Goal: Transaction & Acquisition: Obtain resource

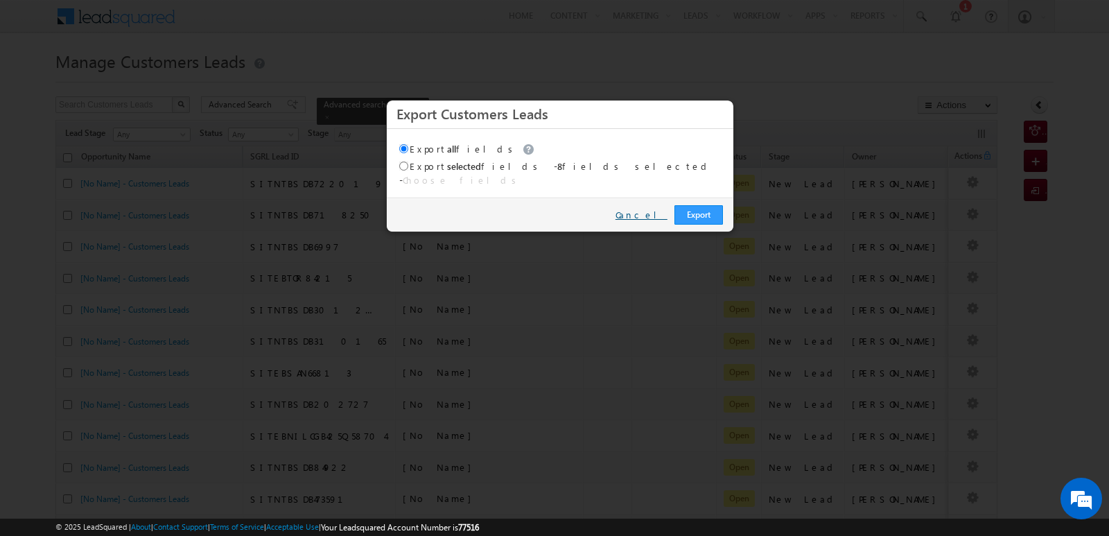
click at [660, 209] on link "Cancel" at bounding box center [641, 215] width 52 height 12
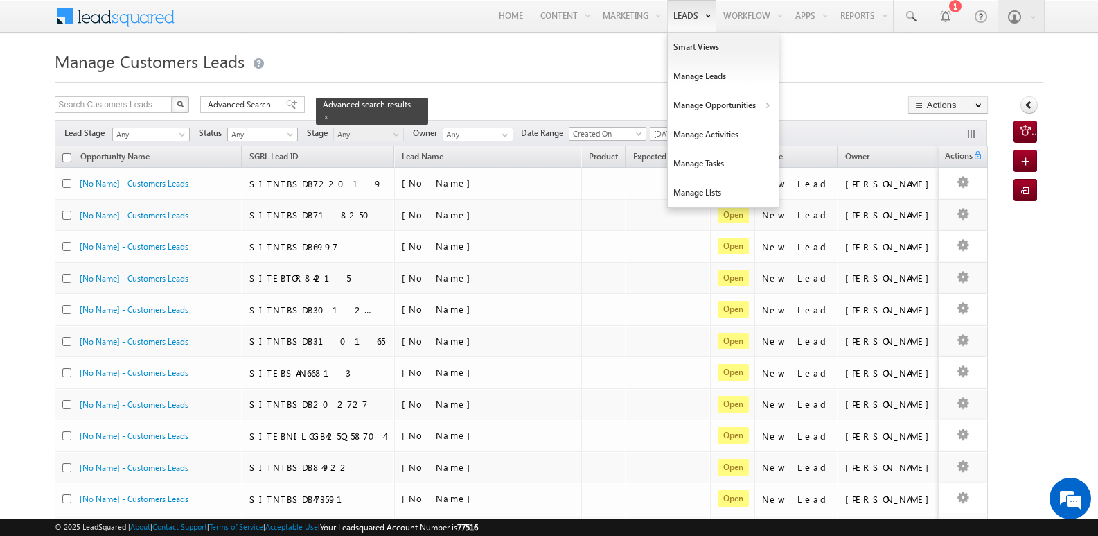
click at [695, 14] on link "Leads" at bounding box center [691, 16] width 49 height 32
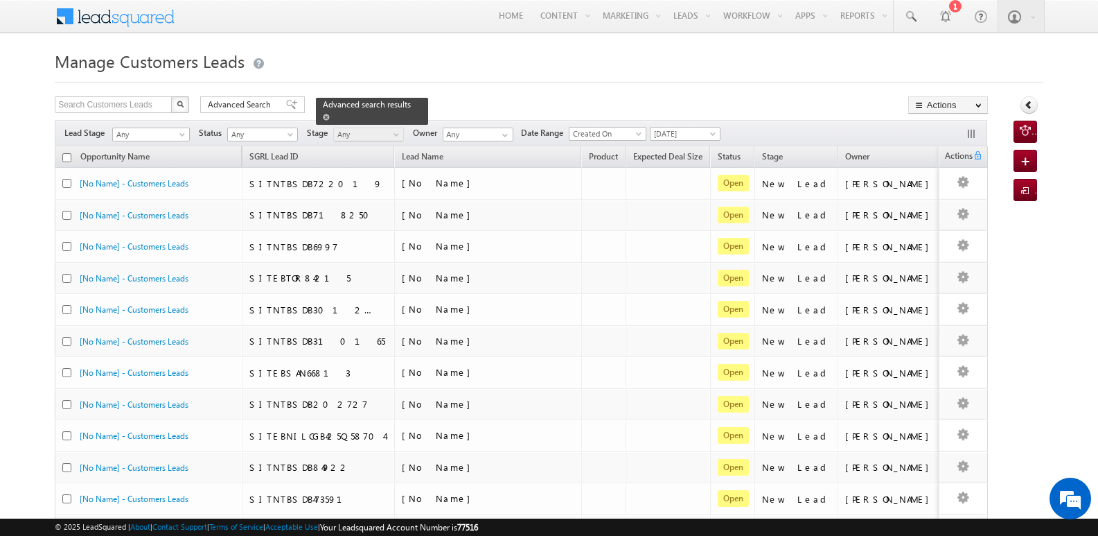
click at [330, 114] on span at bounding box center [326, 117] width 7 height 7
drag, startPoint x: 103, startPoint y: 99, endPoint x: 114, endPoint y: 103, distance: 11.6
click at [103, 99] on input "text" at bounding box center [114, 104] width 118 height 17
paste input "807209"
click at [182, 99] on button "button" at bounding box center [180, 104] width 18 height 17
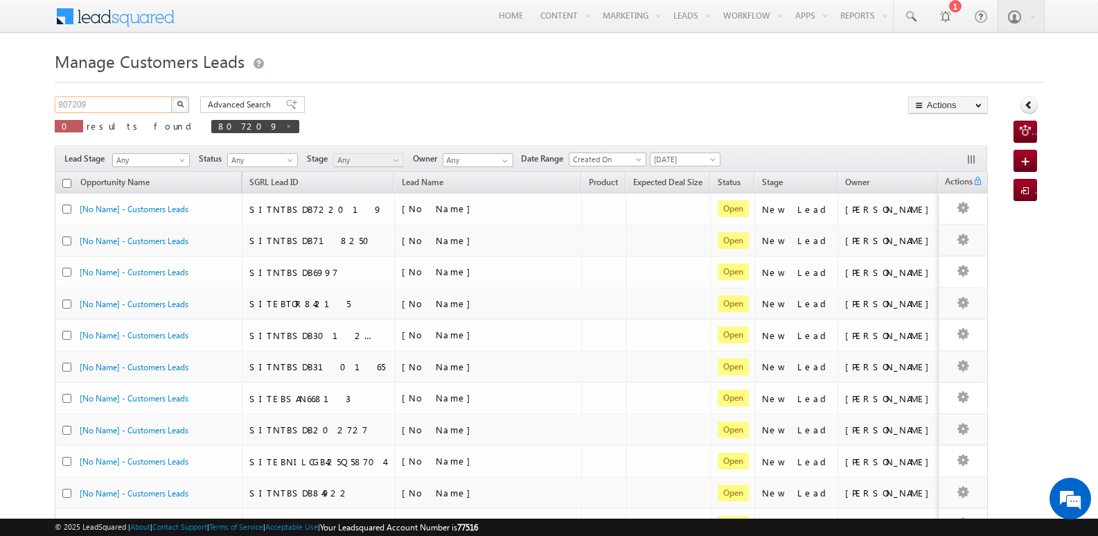
click at [135, 109] on input "807209" at bounding box center [114, 104] width 118 height 17
click at [285, 125] on span at bounding box center [288, 126] width 7 height 7
type input "Search Customers Leads"
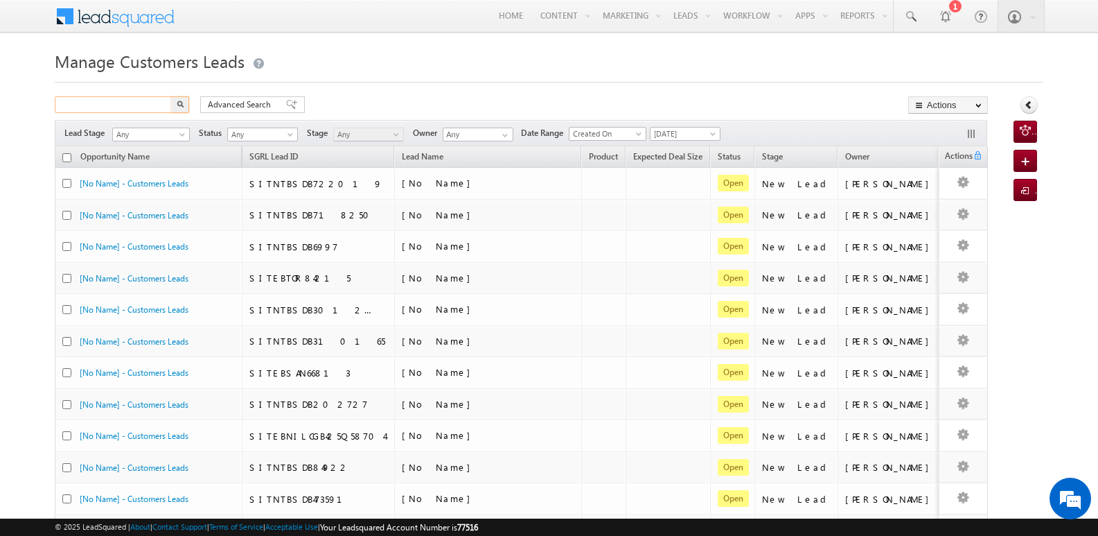
click at [134, 107] on input "text" at bounding box center [114, 104] width 118 height 17
paste input "807209"
type input "807209"
click at [179, 107] on button "button" at bounding box center [180, 104] width 18 height 17
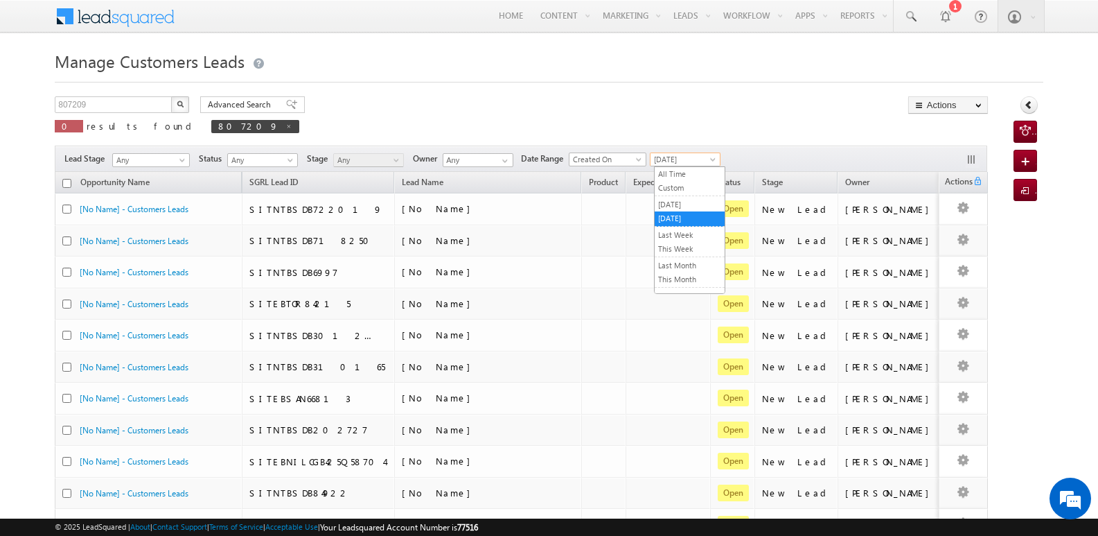
click at [692, 163] on span "[DATE]" at bounding box center [684, 159] width 66 height 12
click at [686, 176] on link "All Time" at bounding box center [690, 174] width 70 height 12
click at [104, 110] on input "807209" at bounding box center [114, 104] width 118 height 17
click at [171, 96] on button "button" at bounding box center [180, 104] width 18 height 17
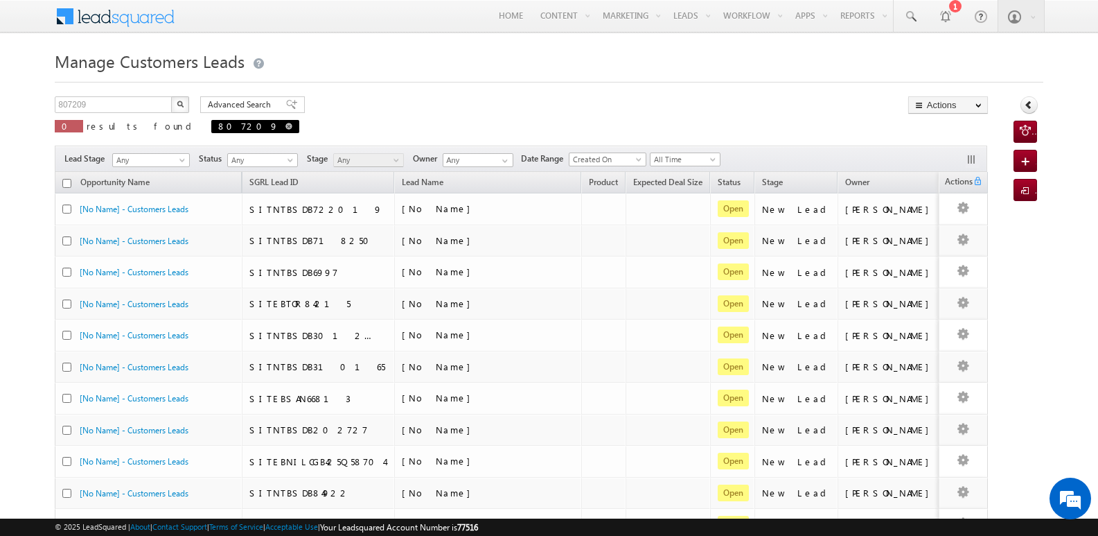
click at [285, 123] on span at bounding box center [288, 126] width 7 height 7
type input "Search Customers Leads"
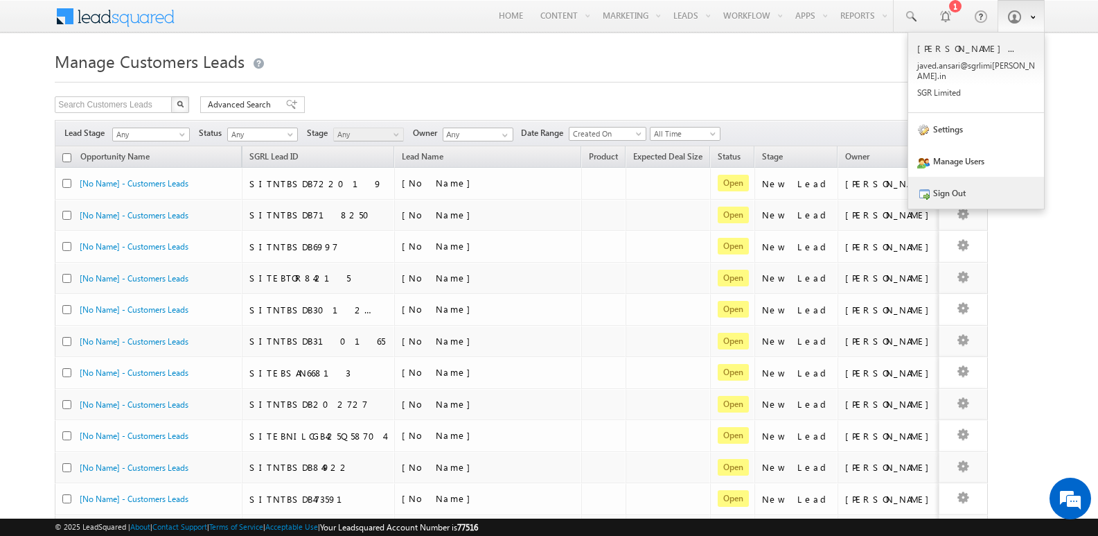
click at [953, 183] on link "Sign Out" at bounding box center [976, 193] width 136 height 32
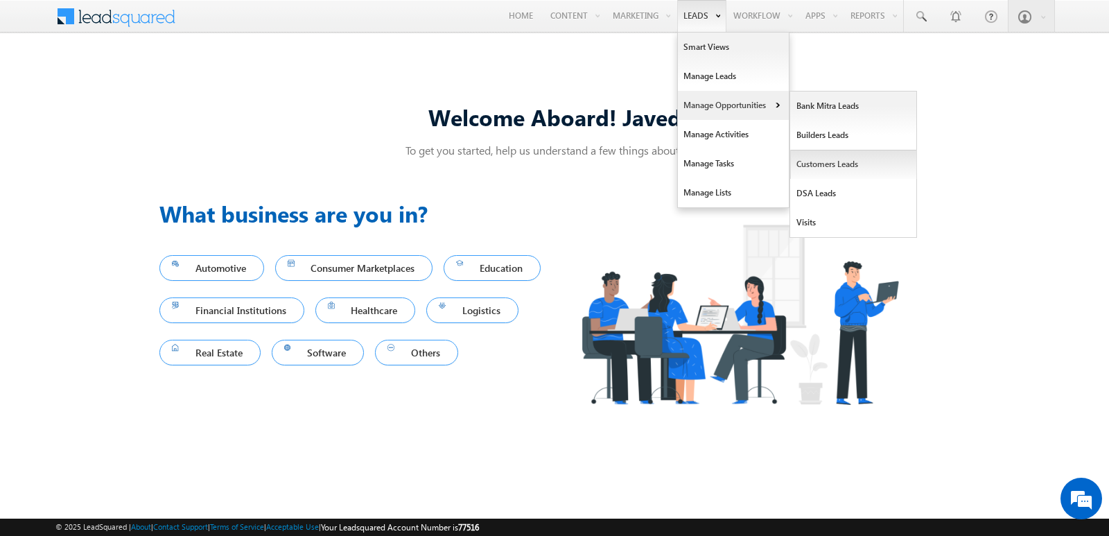
click at [824, 168] on link "Customers Leads" at bounding box center [853, 164] width 127 height 29
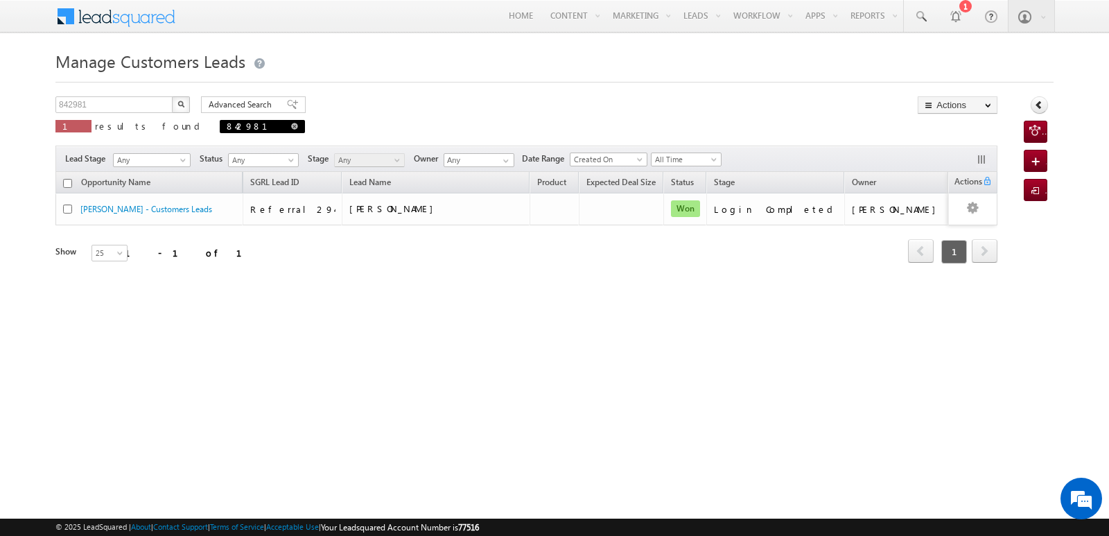
click at [291, 123] on span at bounding box center [294, 126] width 7 height 7
type input "Search Customers Leads"
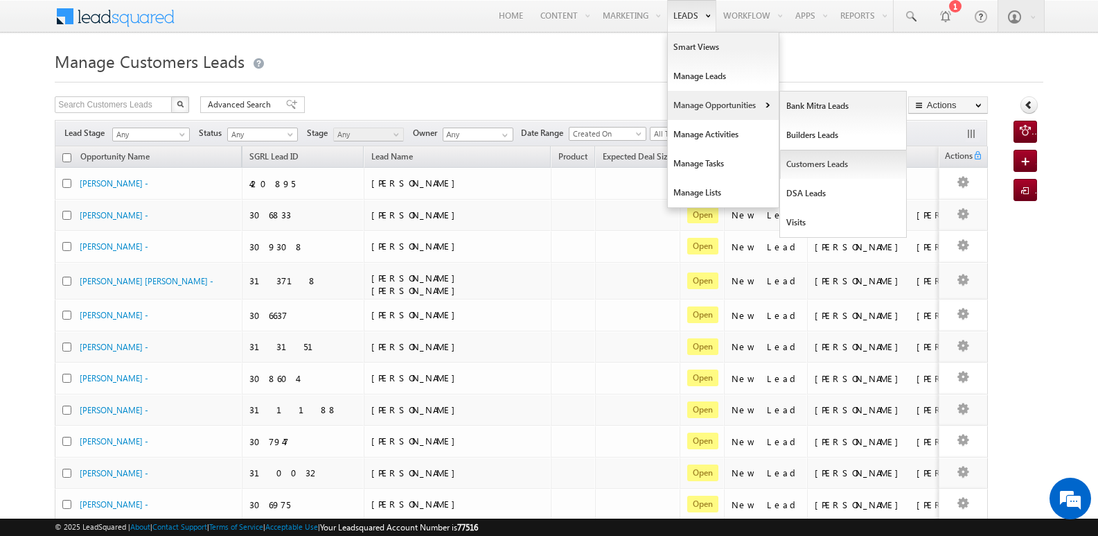
click at [829, 163] on link "Customers Leads" at bounding box center [843, 164] width 127 height 29
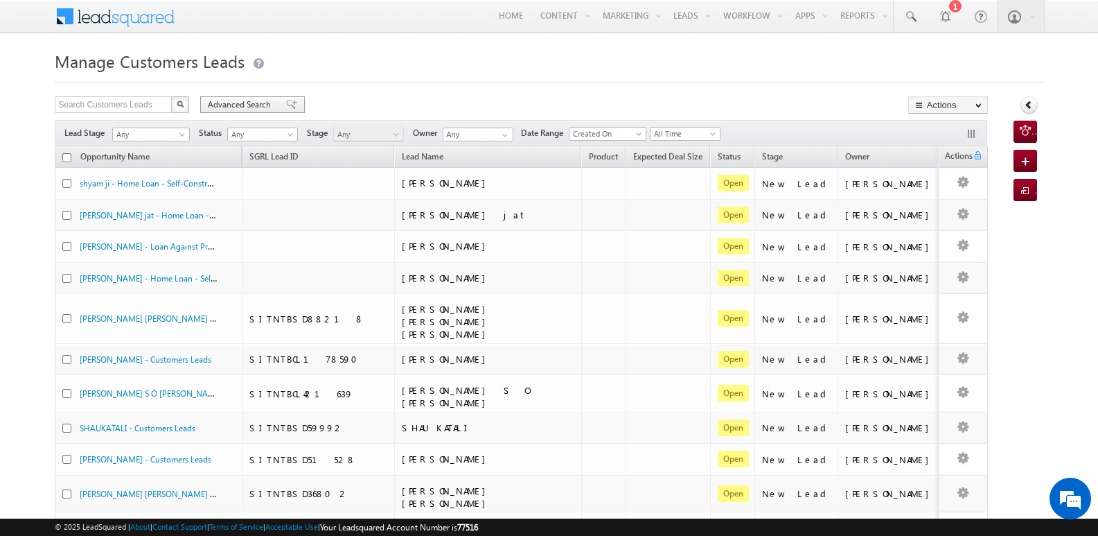
click at [288, 108] on span at bounding box center [291, 105] width 11 height 10
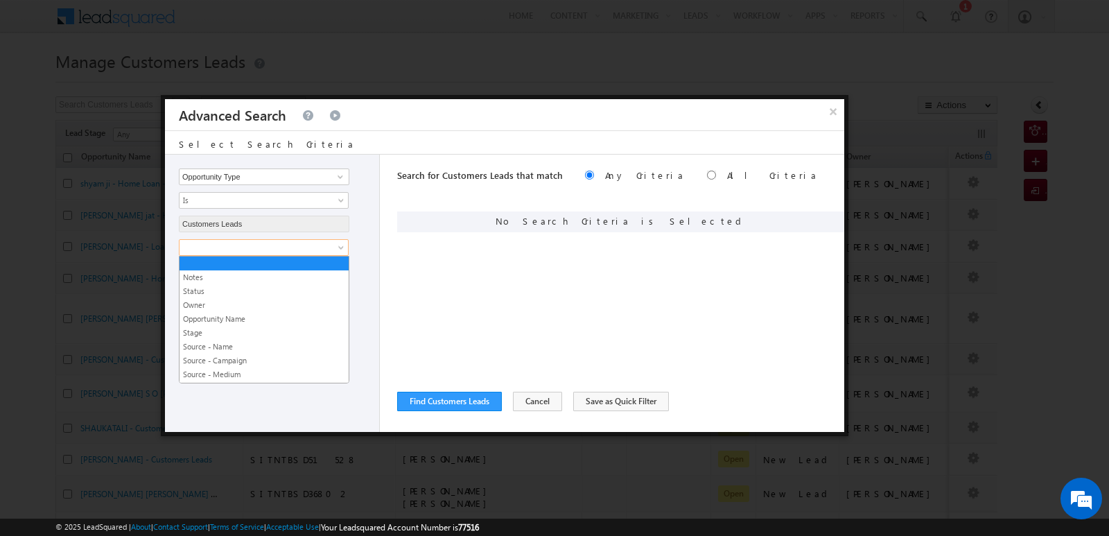
click at [301, 245] on span at bounding box center [254, 247] width 150 height 12
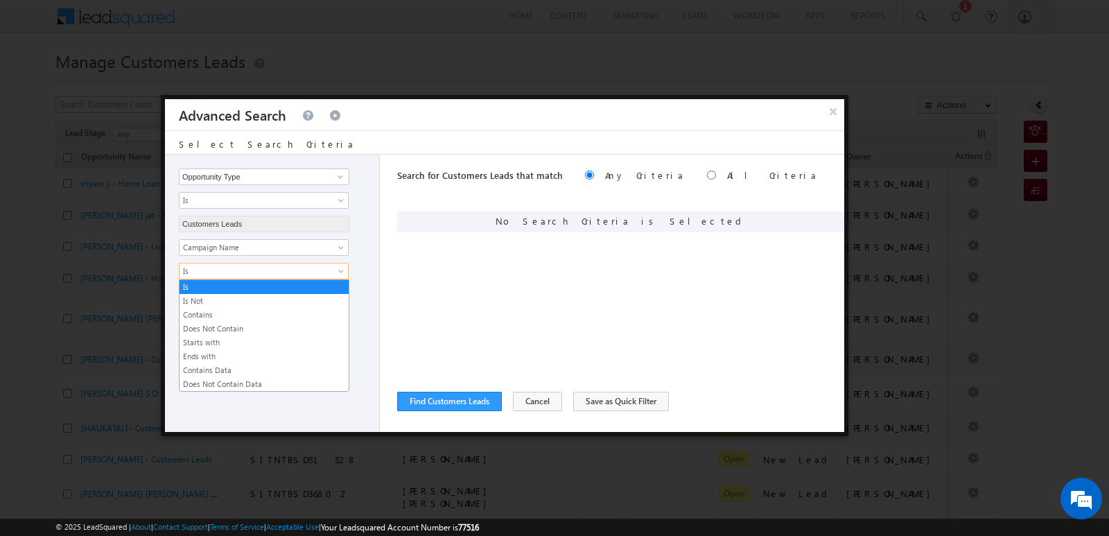
click at [315, 270] on span "Is" at bounding box center [254, 271] width 150 height 12
click at [226, 317] on link "Contains" at bounding box center [263, 314] width 169 height 12
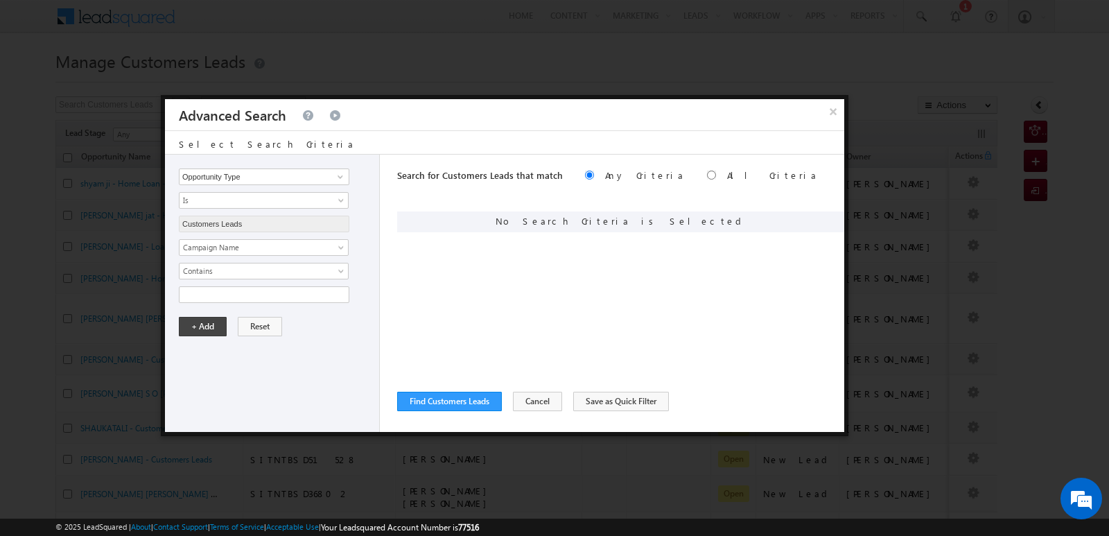
click at [260, 282] on div "Notes Status Owner Opportunity Name Stage Source - Name Source - Campaign Sourc…" at bounding box center [275, 271] width 193 height 64
click at [258, 293] on input "text" at bounding box center [264, 294] width 170 height 17
type input "10SEP25"
click at [217, 326] on button "+ Add" at bounding box center [203, 326] width 48 height 19
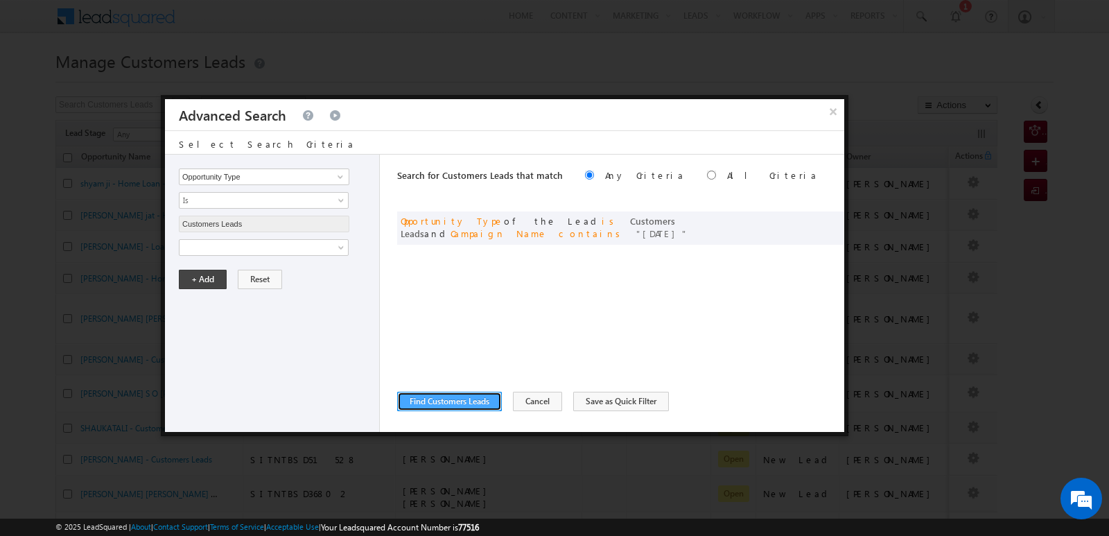
click at [463, 403] on button "Find Customers Leads" at bounding box center [449, 400] width 105 height 19
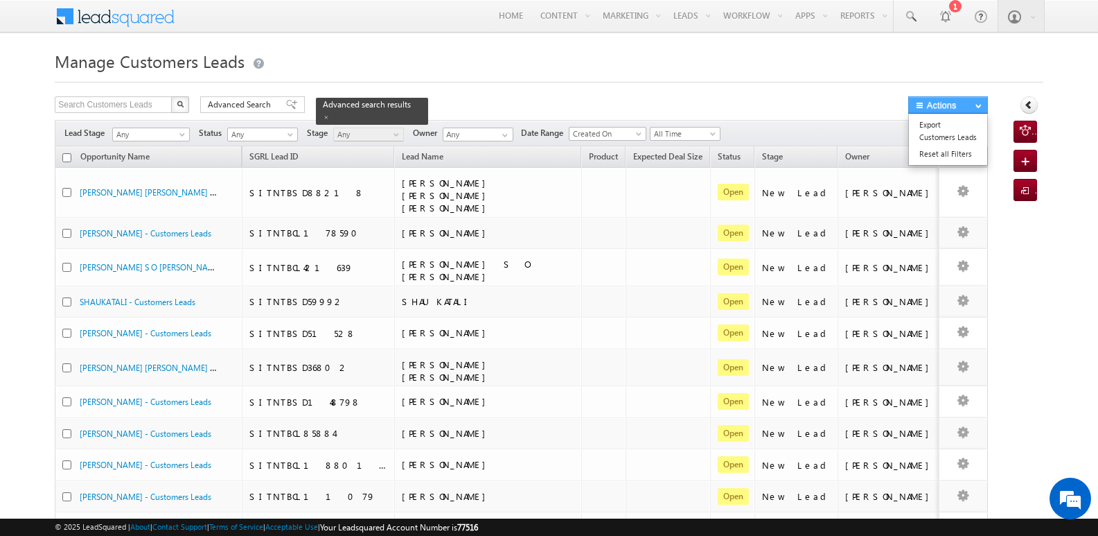
click at [953, 113] on ul "Export Customers Leads Reset all Filters" at bounding box center [948, 139] width 80 height 53
click at [933, 132] on link "Export Customers Leads" at bounding box center [948, 130] width 78 height 29
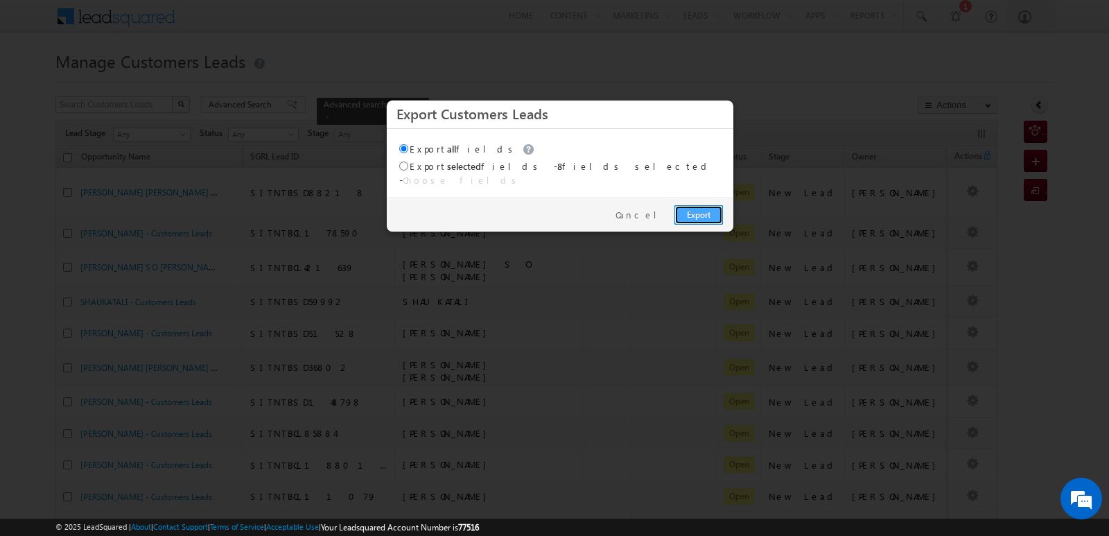
click at [703, 210] on link "Export" at bounding box center [698, 214] width 48 height 19
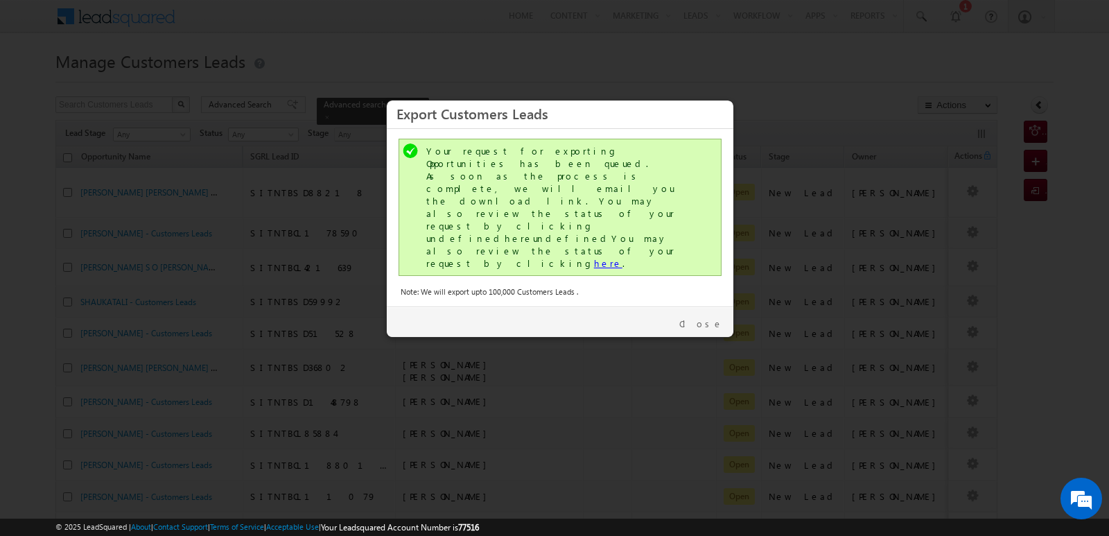
click at [594, 257] on link "here" at bounding box center [608, 263] width 28 height 12
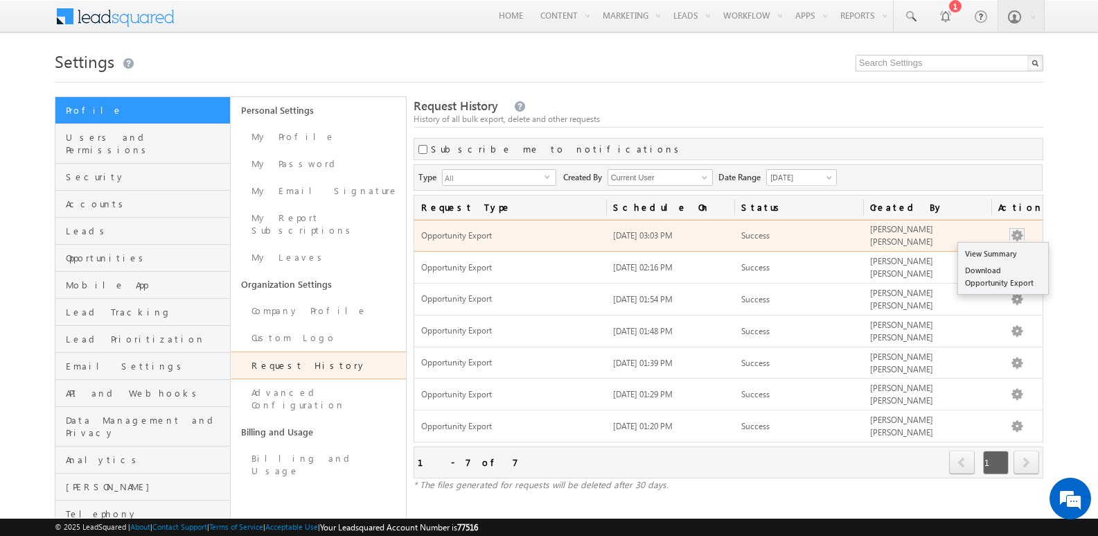
click at [1017, 235] on button "button" at bounding box center [1017, 236] width 14 height 14
click at [993, 275] on link "Download Opportunity Export" at bounding box center [1003, 276] width 90 height 29
